Goal: Participate in discussion: Engage in conversation with other users on a specific topic

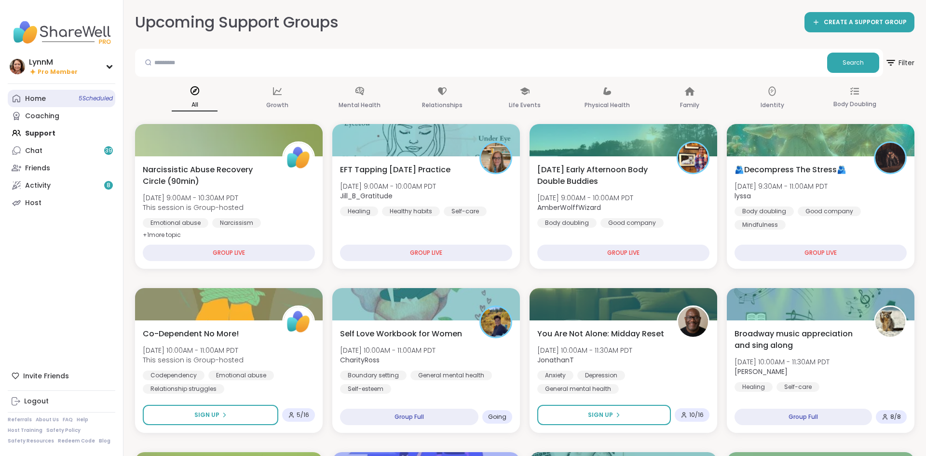
click at [48, 101] on link "Home 5 Scheduled" at bounding box center [62, 98] width 108 height 17
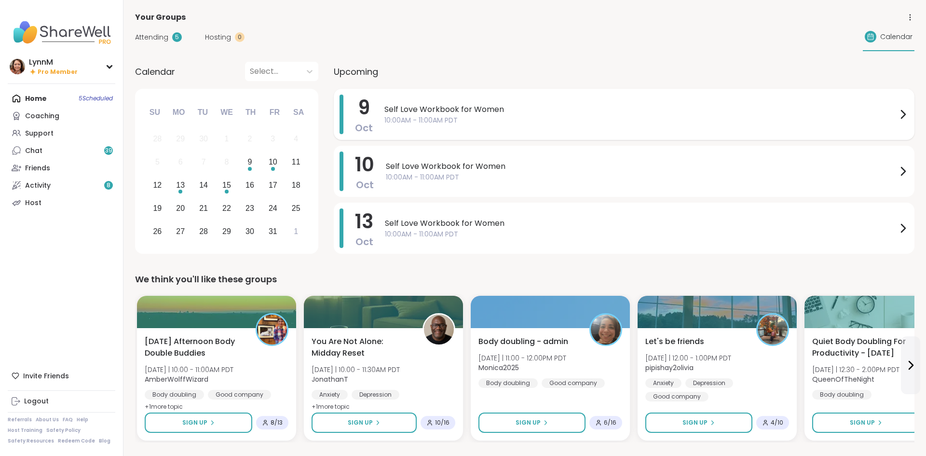
click at [901, 114] on icon at bounding box center [903, 114] width 12 height 12
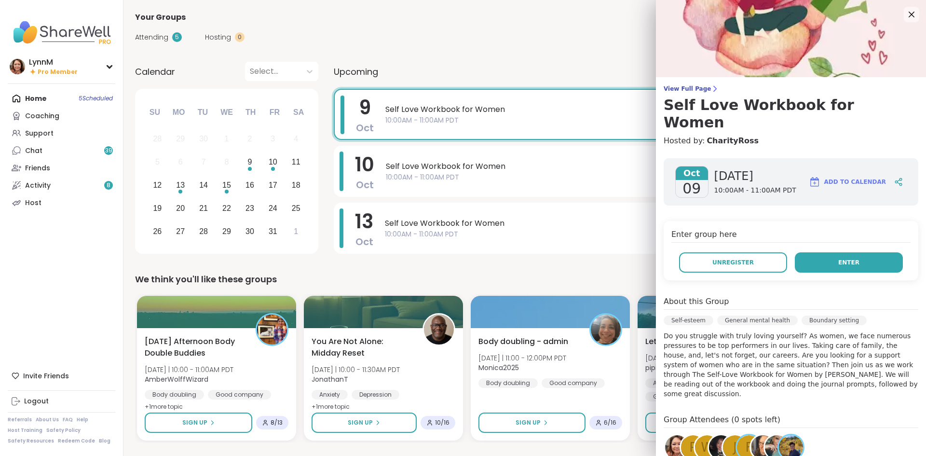
click at [870, 252] on button "Enter" at bounding box center [849, 262] width 108 height 20
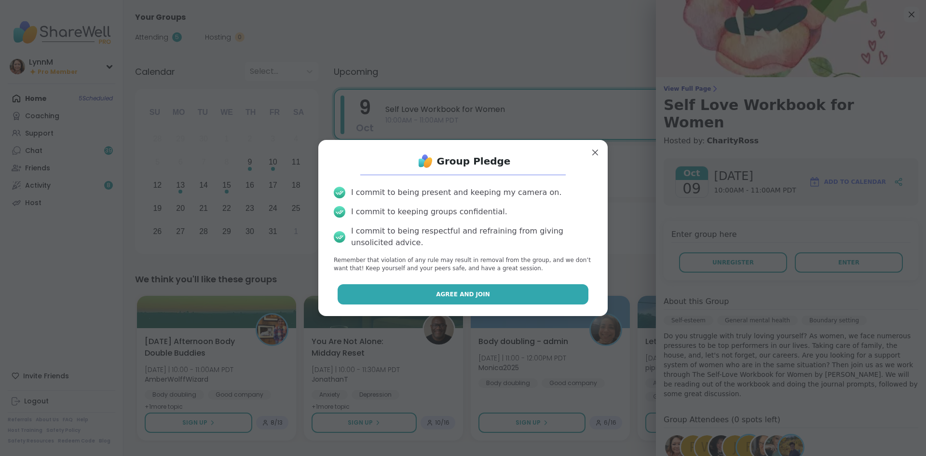
click at [488, 295] on button "Agree and Join" at bounding box center [462, 294] width 251 height 20
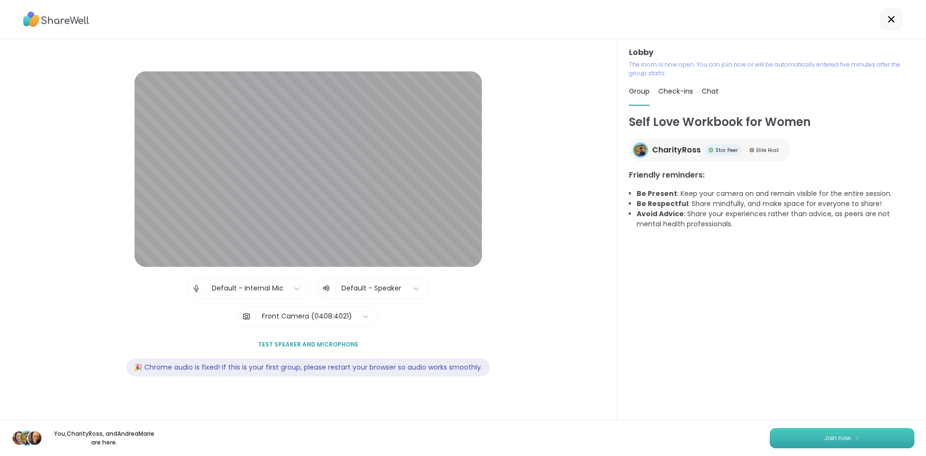
click at [796, 440] on button "Join now" at bounding box center [841, 438] width 145 height 20
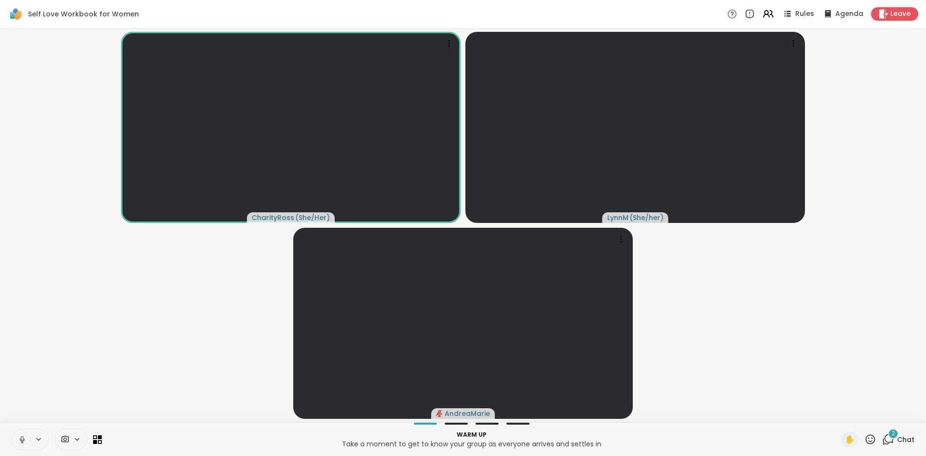
click at [887, 441] on icon at bounding box center [888, 439] width 12 height 12
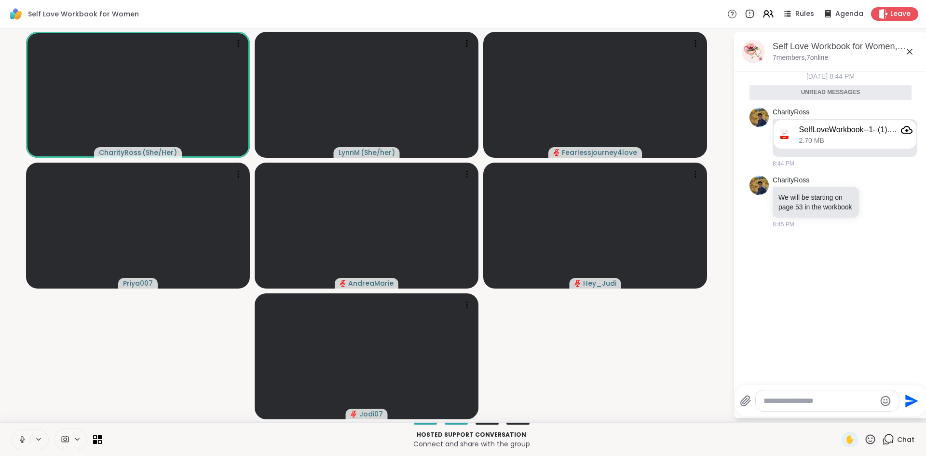
click at [909, 53] on icon at bounding box center [909, 52] width 12 height 12
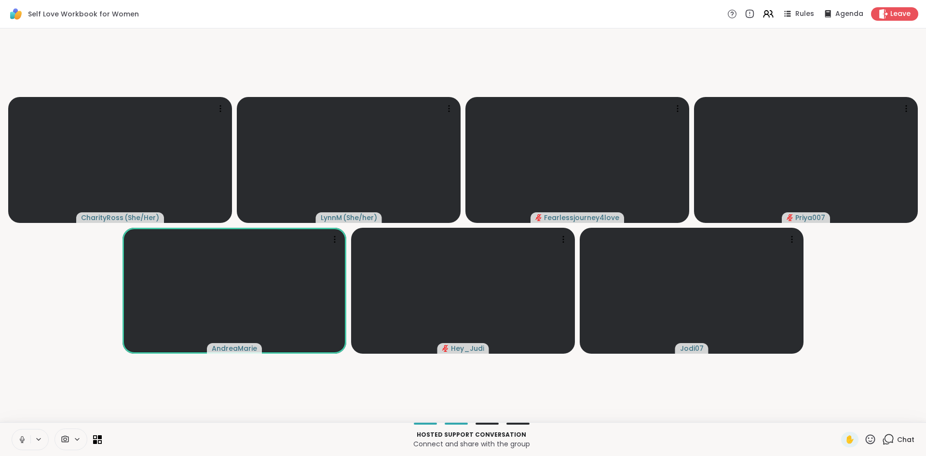
click at [23, 445] on button at bounding box center [21, 439] width 18 height 20
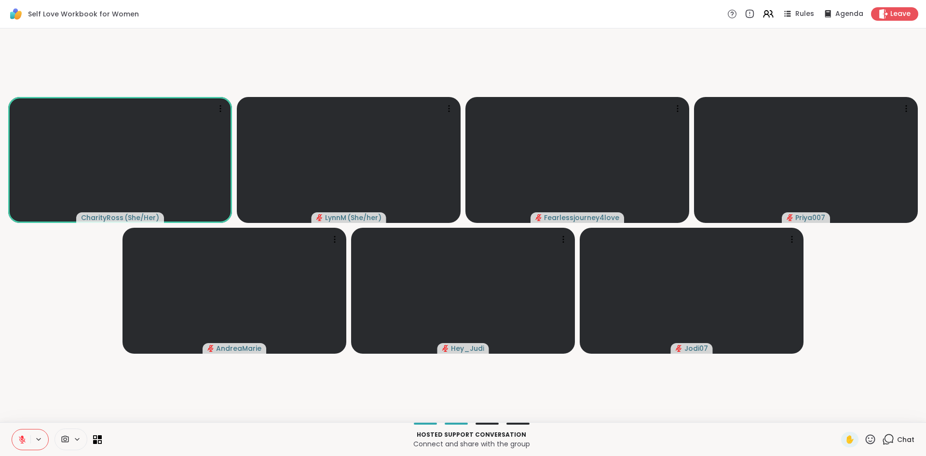
click at [27, 443] on button at bounding box center [21, 439] width 18 height 20
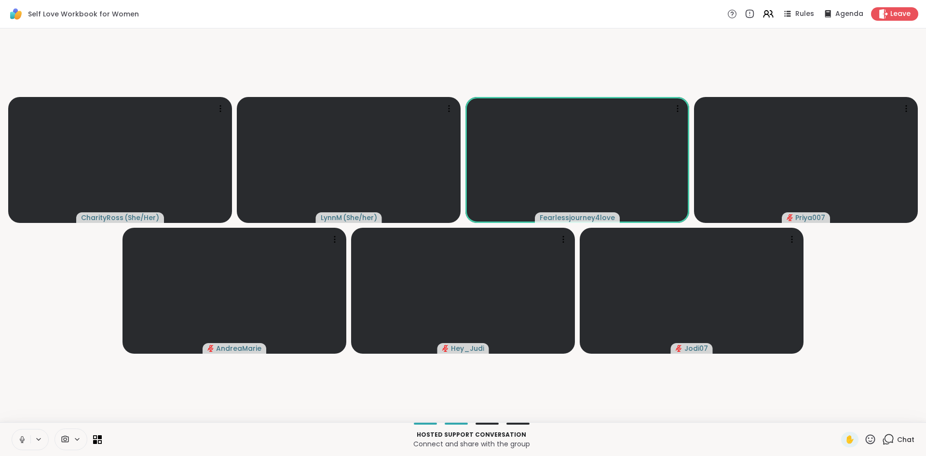
click at [23, 443] on icon at bounding box center [22, 439] width 9 height 9
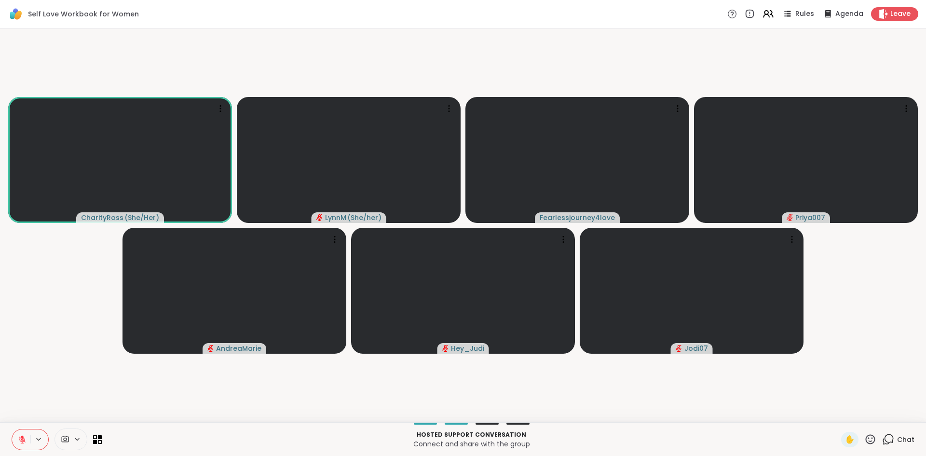
click at [23, 443] on icon at bounding box center [22, 439] width 9 height 9
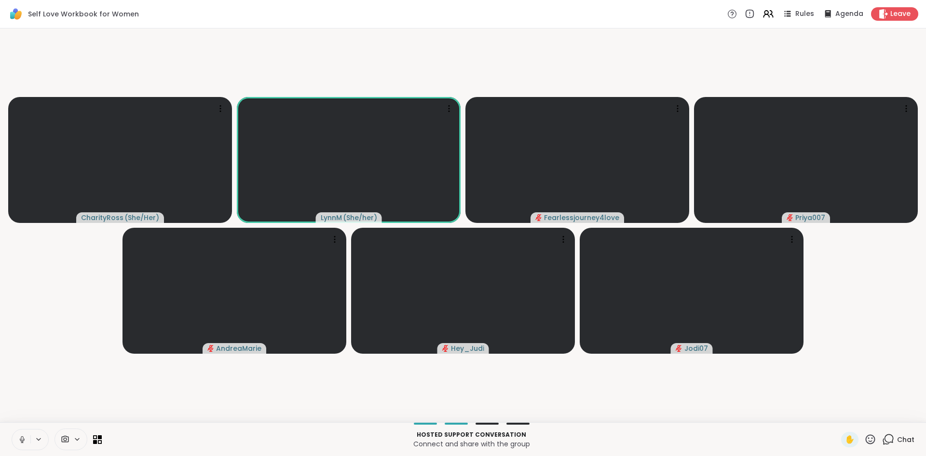
click at [21, 441] on icon at bounding box center [22, 439] width 9 height 9
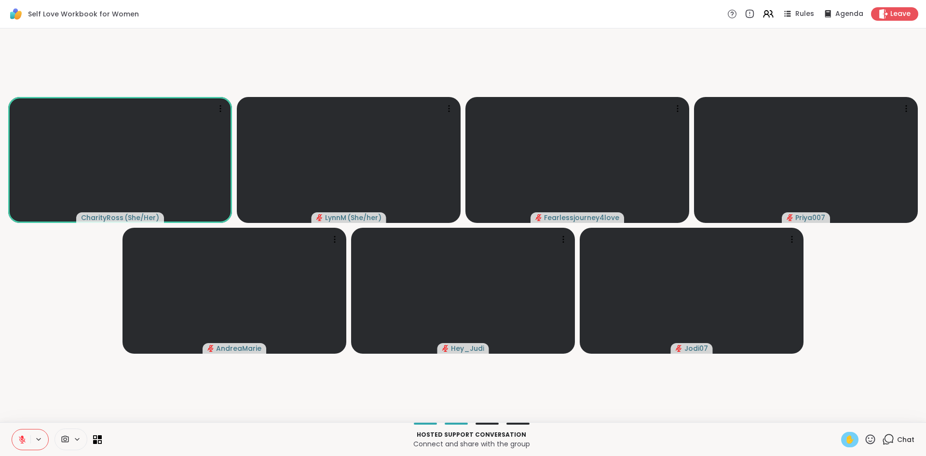
click at [849, 437] on span "✋" at bounding box center [850, 439] width 10 height 12
click at [27, 439] on button at bounding box center [21, 439] width 18 height 20
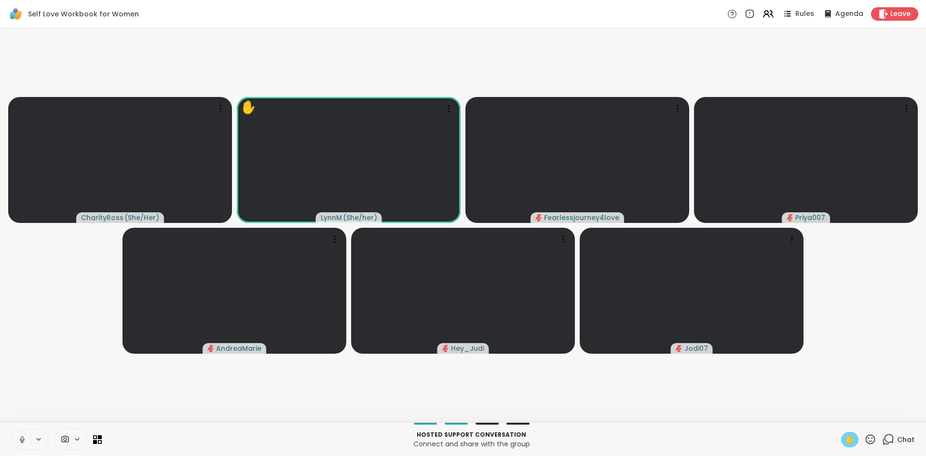
click at [23, 442] on icon at bounding box center [22, 439] width 9 height 9
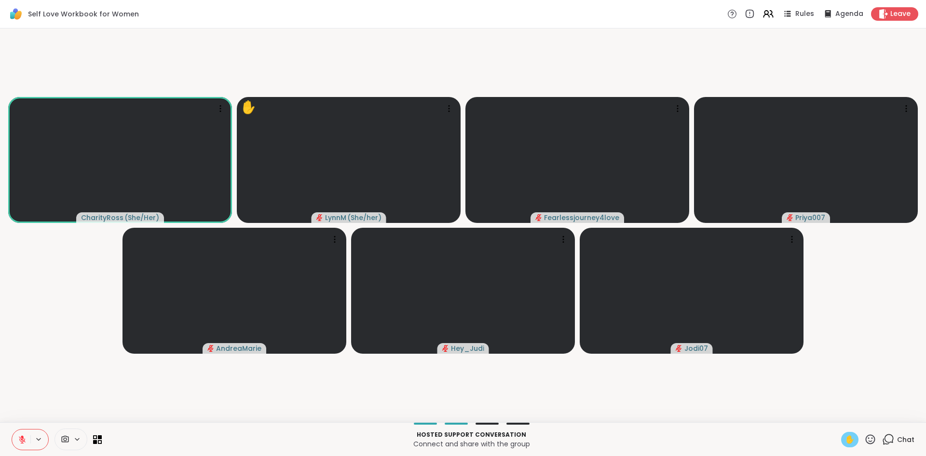
click at [849, 441] on span "✋" at bounding box center [850, 439] width 10 height 12
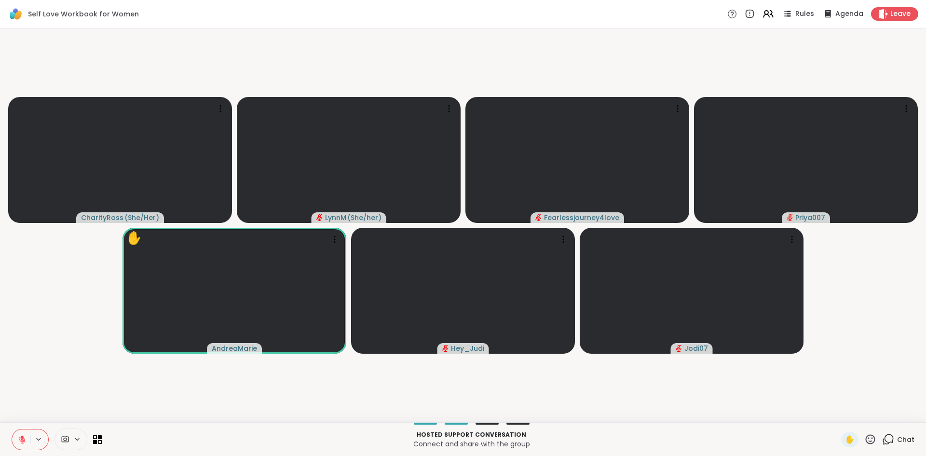
click at [870, 439] on icon at bounding box center [870, 439] width 12 height 12
click at [842, 413] on span "❤️" at bounding box center [842, 414] width 10 height 12
click at [851, 438] on span "✋" at bounding box center [850, 439] width 10 height 12
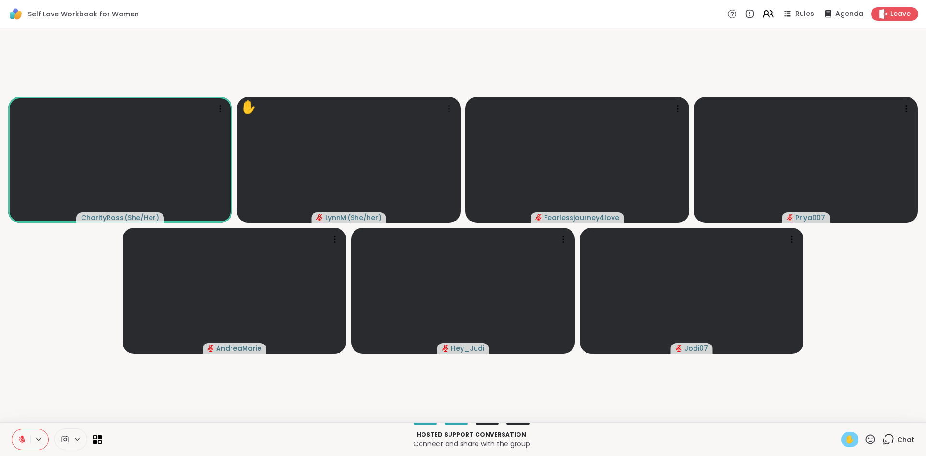
click at [21, 442] on icon at bounding box center [22, 439] width 9 height 9
click at [851, 442] on span "✋" at bounding box center [850, 439] width 10 height 12
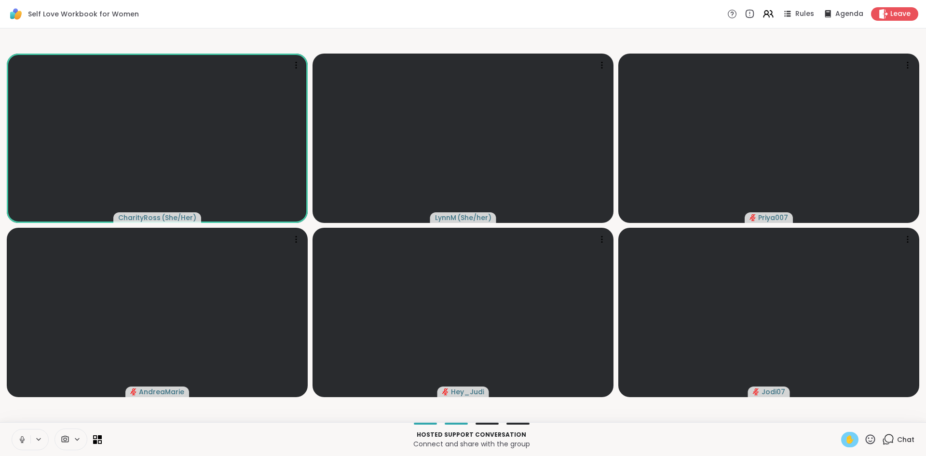
click at [849, 442] on span "✋" at bounding box center [850, 439] width 10 height 12
click at [23, 441] on icon at bounding box center [22, 439] width 9 height 9
click at [888, 441] on icon at bounding box center [888, 438] width 9 height 9
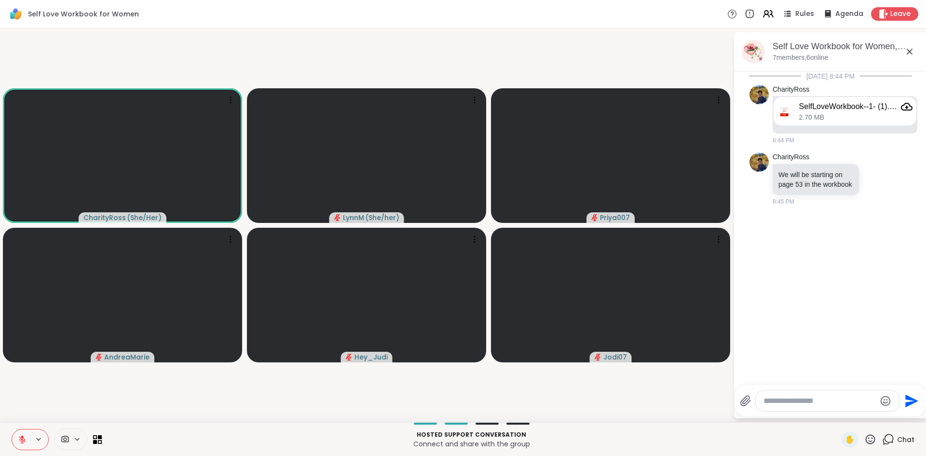
click at [821, 403] on textarea "Type your message" at bounding box center [819, 401] width 112 height 10
type textarea "***"
click at [19, 441] on icon at bounding box center [22, 439] width 9 height 9
click at [22, 442] on icon at bounding box center [22, 439] width 9 height 9
click at [912, 55] on icon at bounding box center [909, 52] width 12 height 12
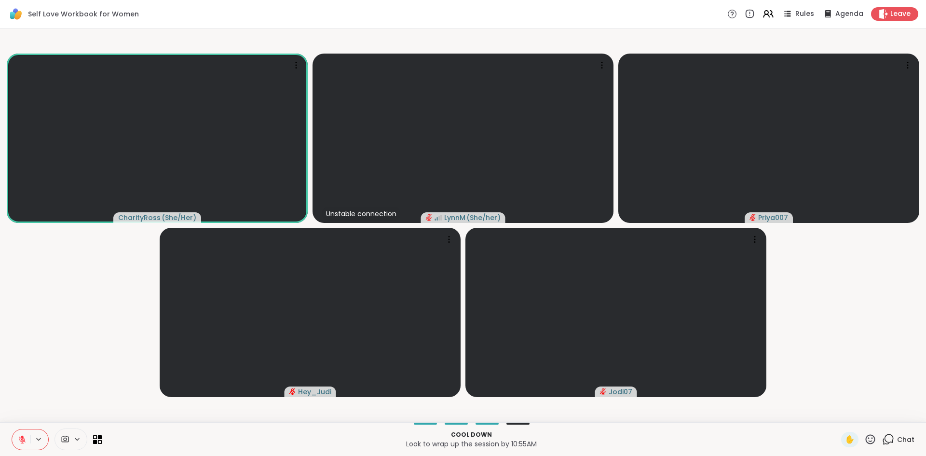
click at [24, 444] on button at bounding box center [21, 439] width 18 height 20
click at [890, 18] on span "Leave" at bounding box center [900, 14] width 21 height 10
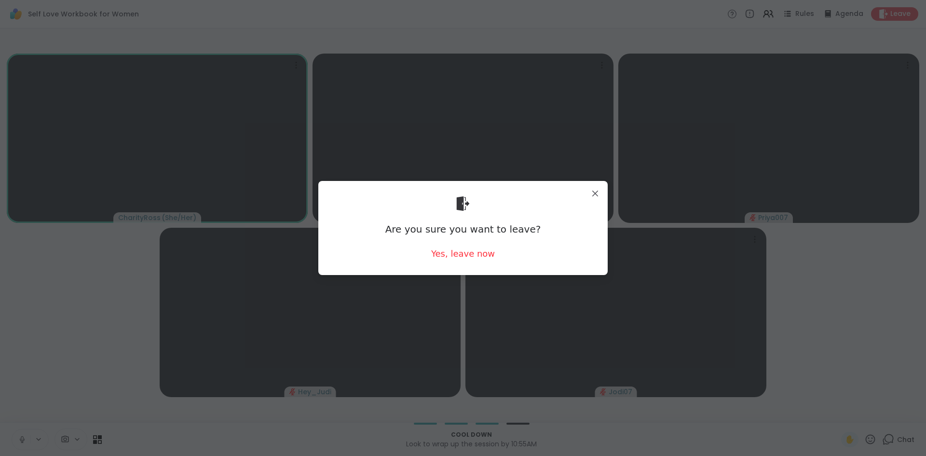
drag, startPoint x: 493, startPoint y: 253, endPoint x: 496, endPoint y: 245, distance: 7.6
click at [494, 252] on div "Are you sure you want to leave? Yes, leave now" at bounding box center [463, 228] width 274 height 79
click at [454, 249] on div "Yes, leave now" at bounding box center [463, 253] width 64 height 12
click at [458, 255] on div "Yes, leave now" at bounding box center [463, 253] width 64 height 12
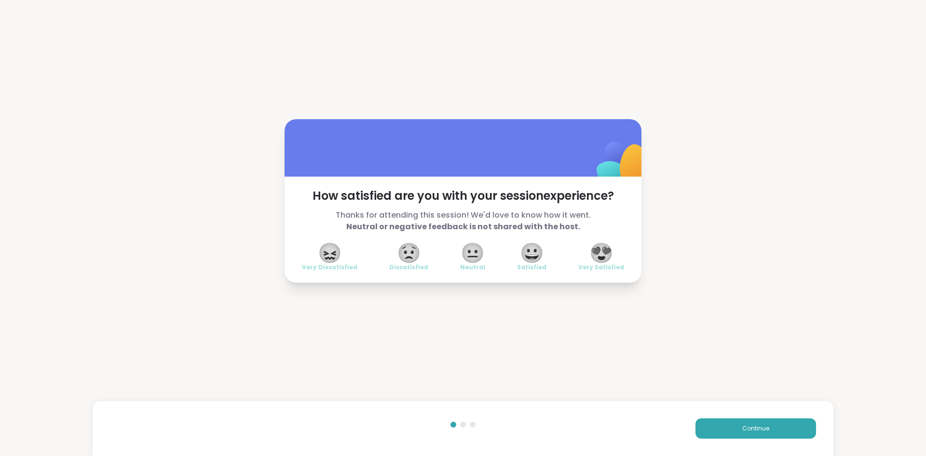
click at [605, 253] on span "😍" at bounding box center [601, 252] width 24 height 17
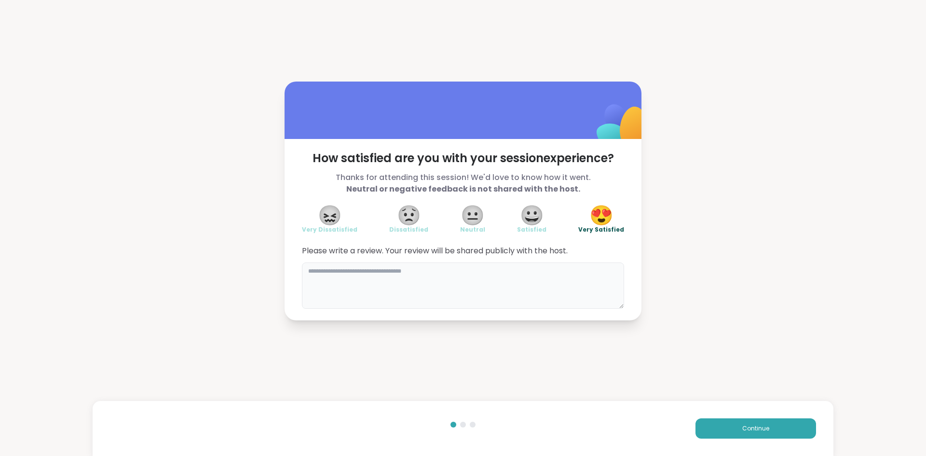
click at [389, 287] on textarea at bounding box center [463, 285] width 322 height 46
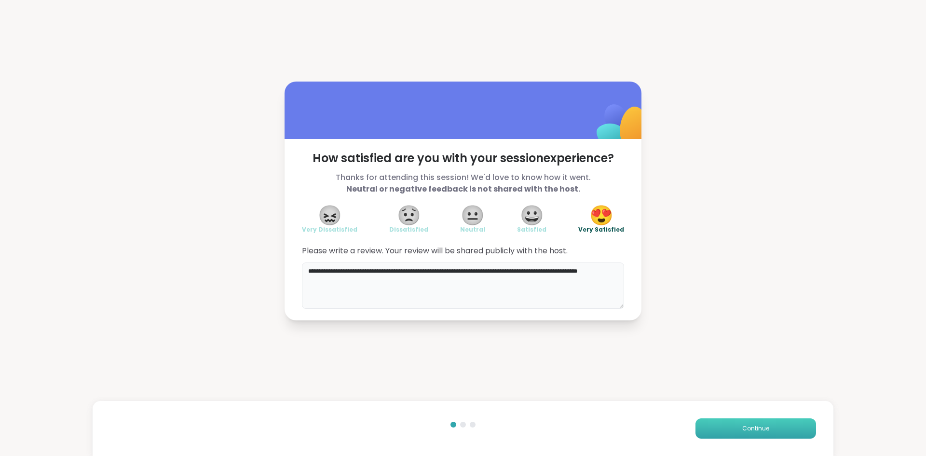
type textarea "**********"
click at [743, 432] on button "Continue" at bounding box center [755, 428] width 121 height 20
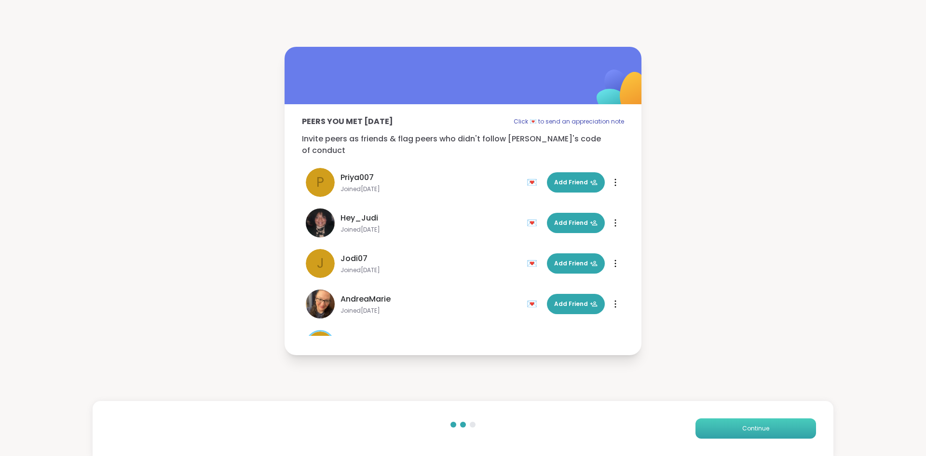
click at [758, 428] on span "Continue" at bounding box center [755, 428] width 27 height 9
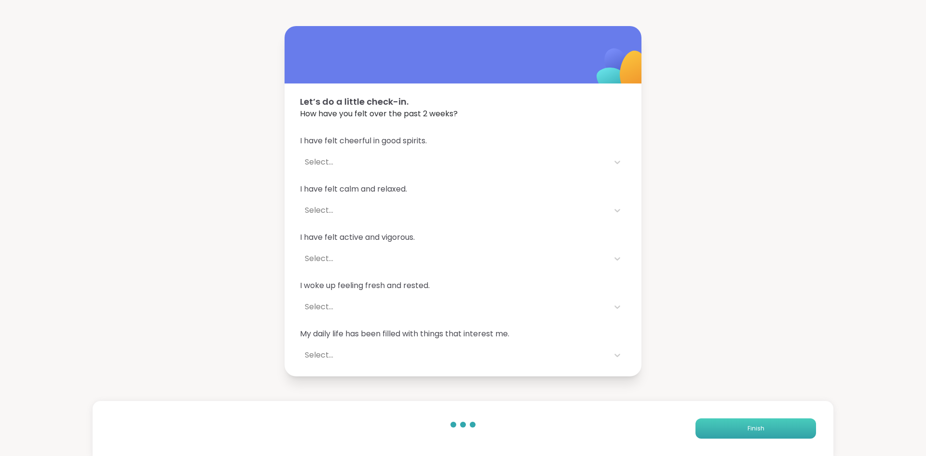
click at [744, 427] on button "Finish" at bounding box center [755, 428] width 121 height 20
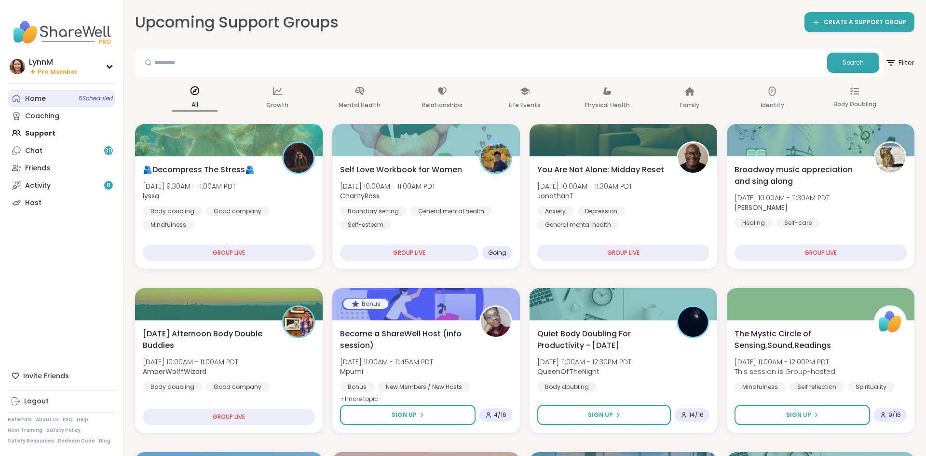
click at [81, 98] on span "5 Scheduled" at bounding box center [96, 98] width 34 height 8
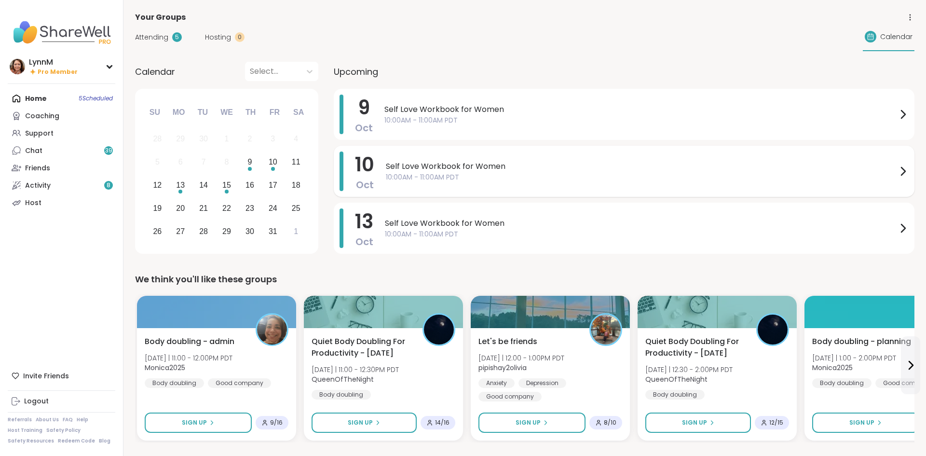
click at [903, 169] on icon at bounding box center [903, 171] width 4 height 8
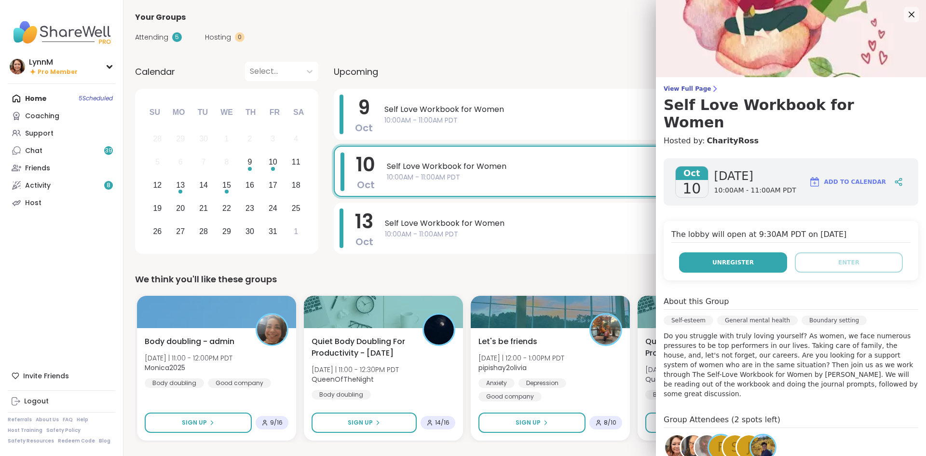
click at [746, 258] on span "Unregister" at bounding box center [732, 262] width 41 height 9
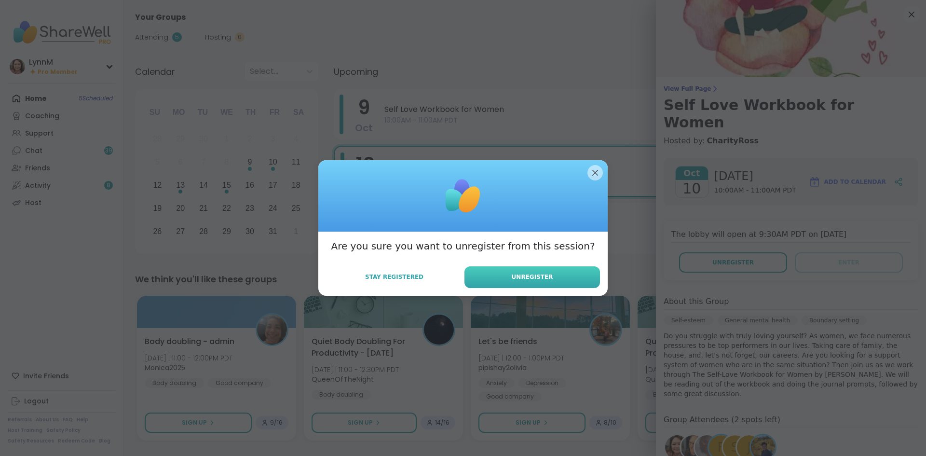
click at [534, 275] on span "Unregister" at bounding box center [532, 276] width 41 height 9
